Goal: Information Seeking & Learning: Find specific fact

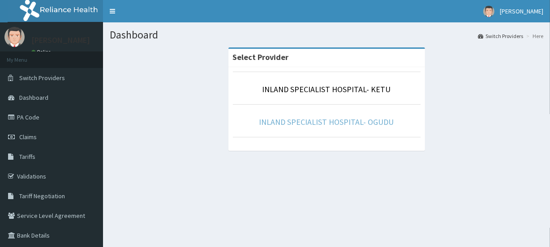
click at [350, 124] on link "INLAND SPECIALIST HOSPITAL- OGUDU" at bounding box center [327, 122] width 135 height 10
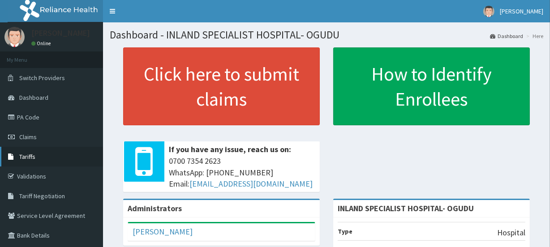
scroll to position [54, 0]
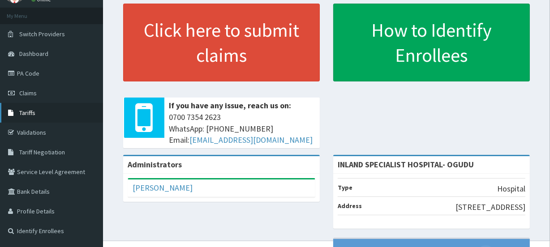
click at [25, 155] on ul "My Menu Switch Providers Dashboard PA Code Claims Tariffs Validations Tariff Ne…" at bounding box center [51, 125] width 103 height 234
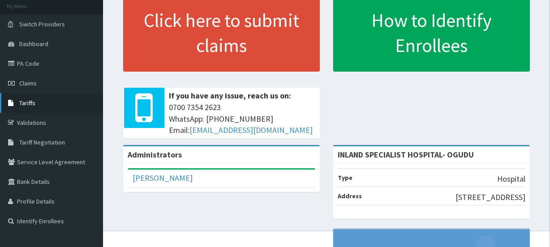
click at [26, 105] on span "Tariffs" at bounding box center [27, 103] width 16 height 8
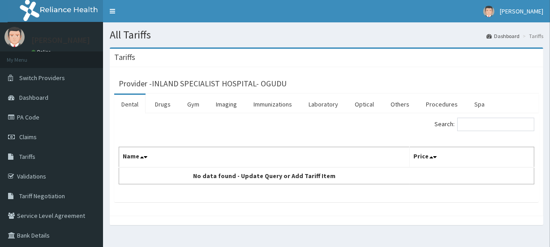
drag, startPoint x: 164, startPoint y: 106, endPoint x: 163, endPoint y: 118, distance: 12.1
click at [164, 105] on link "Drugs" at bounding box center [163, 104] width 30 height 19
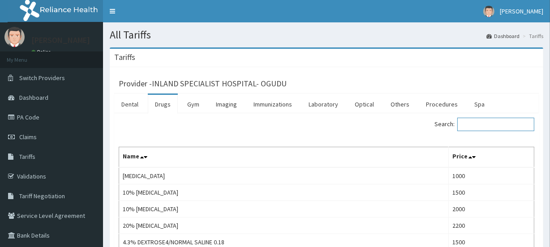
click at [486, 120] on input "Search:" at bounding box center [496, 124] width 77 height 13
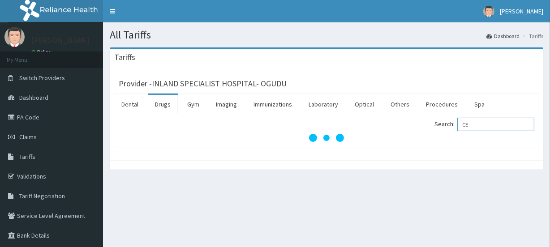
type input "C"
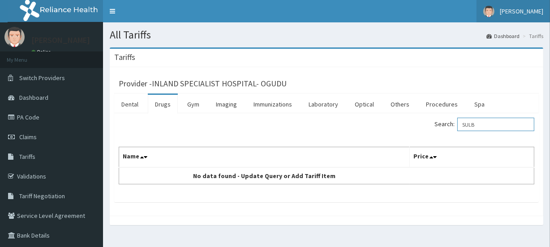
type input "SULB"
click at [523, 17] on link "[PERSON_NAME]" at bounding box center [514, 11] width 74 height 22
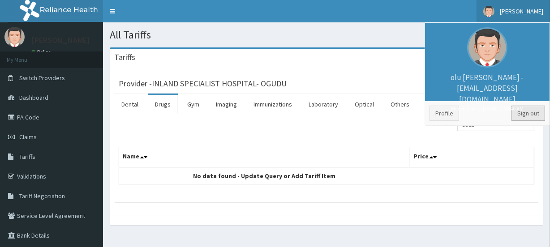
click at [526, 116] on link "Sign out" at bounding box center [529, 113] width 34 height 15
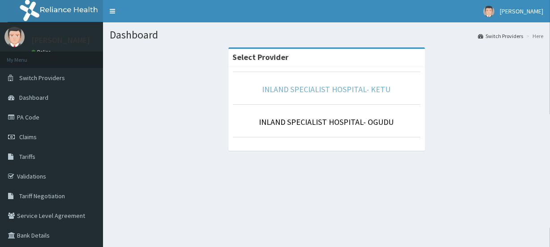
click at [298, 90] on link "INLAND SPECIALIST HOSPITAL- KETU" at bounding box center [327, 89] width 129 height 10
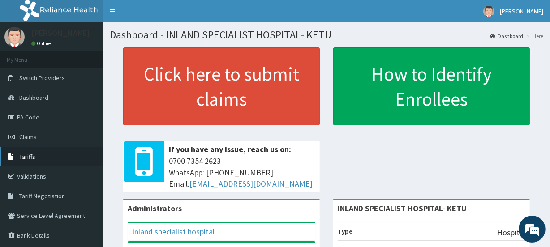
click at [22, 154] on span "Tariffs" at bounding box center [27, 157] width 16 height 8
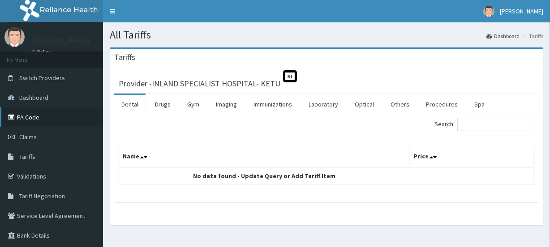
click at [27, 114] on link "PA Code" at bounding box center [51, 118] width 103 height 20
